Goal: Task Accomplishment & Management: Manage account settings

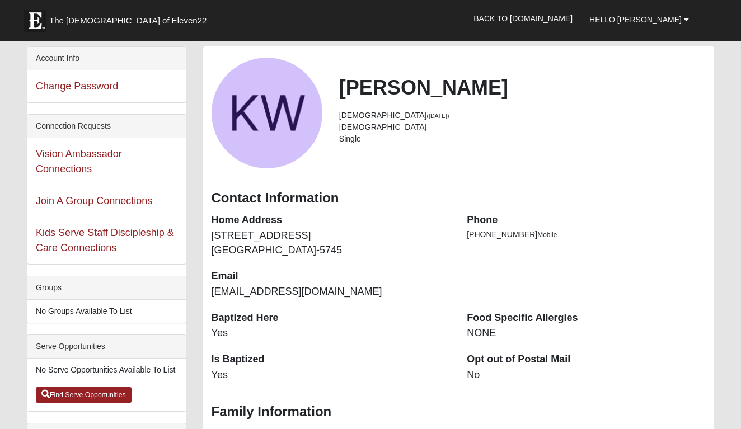
click at [233, 244] on dd "[STREET_ADDRESS]" at bounding box center [331, 243] width 239 height 29
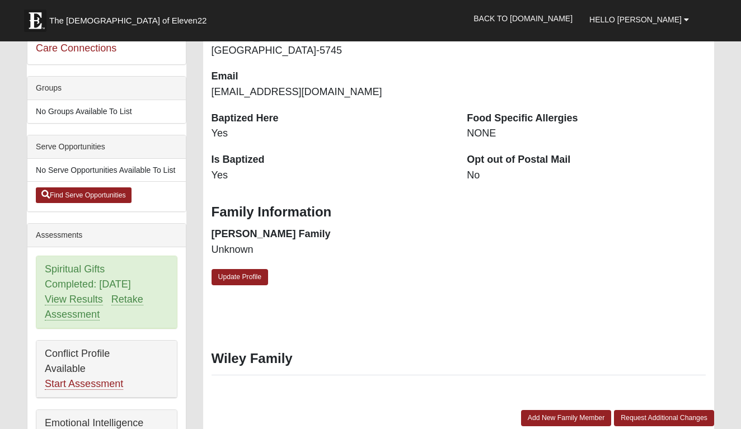
scroll to position [213, 0]
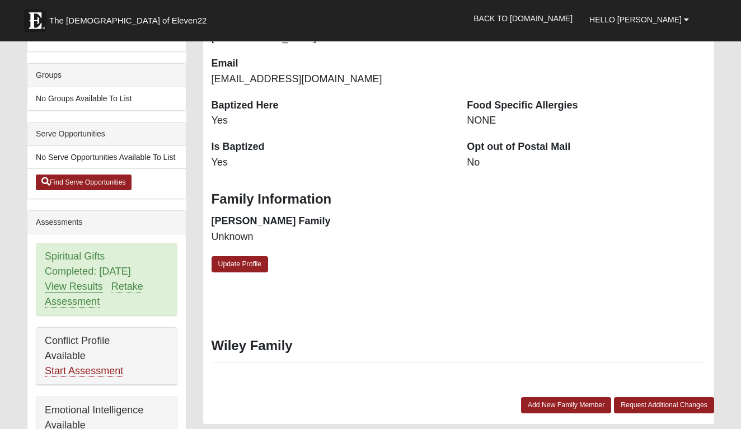
click at [82, 287] on link "View Results" at bounding box center [74, 287] width 58 height 12
click at [83, 287] on link "View Results" at bounding box center [74, 287] width 58 height 12
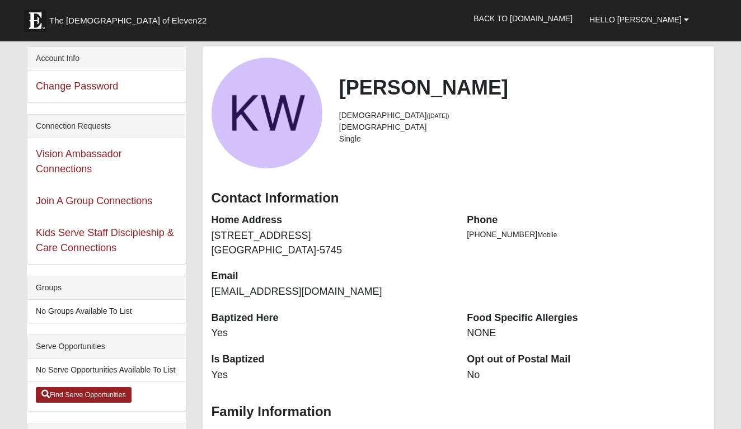
scroll to position [0, 0]
click at [668, 19] on span "Hello [PERSON_NAME]" at bounding box center [635, 19] width 92 height 9
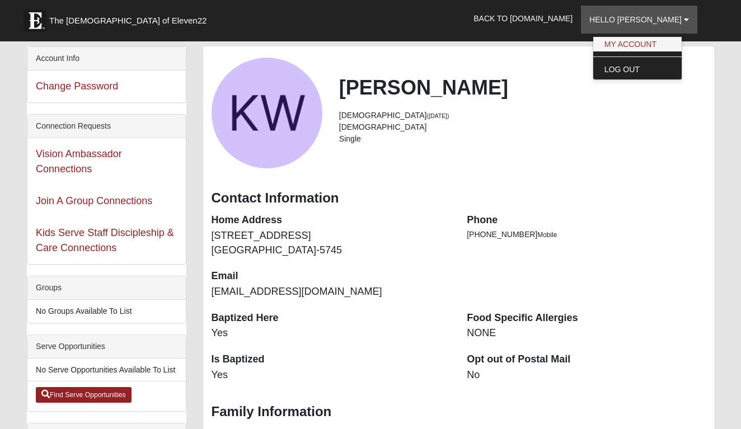
click at [656, 39] on link "My Account" at bounding box center [637, 44] width 88 height 15
